Goal: Transaction & Acquisition: Purchase product/service

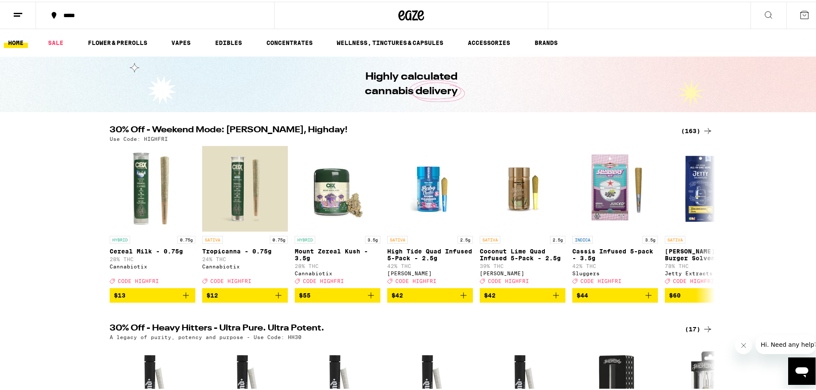
click at [694, 126] on div "(163)" at bounding box center [697, 129] width 32 height 10
